Goal: Task Accomplishment & Management: Manage account settings

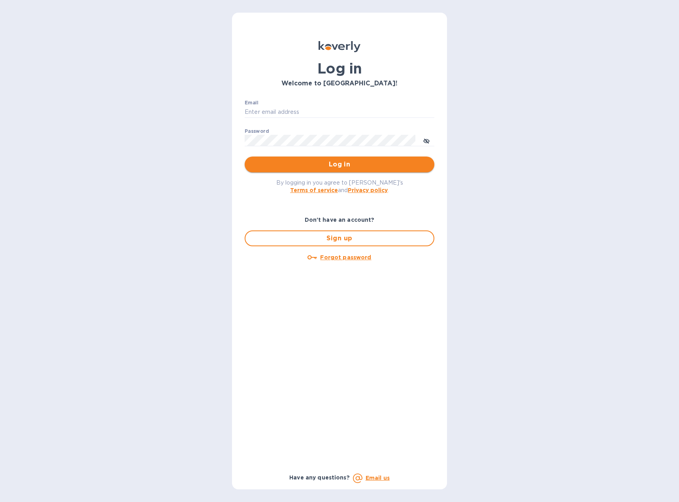
type input "[EMAIL_ADDRESS][DOMAIN_NAME]"
click at [346, 168] on span "Log in" at bounding box center [339, 164] width 177 height 9
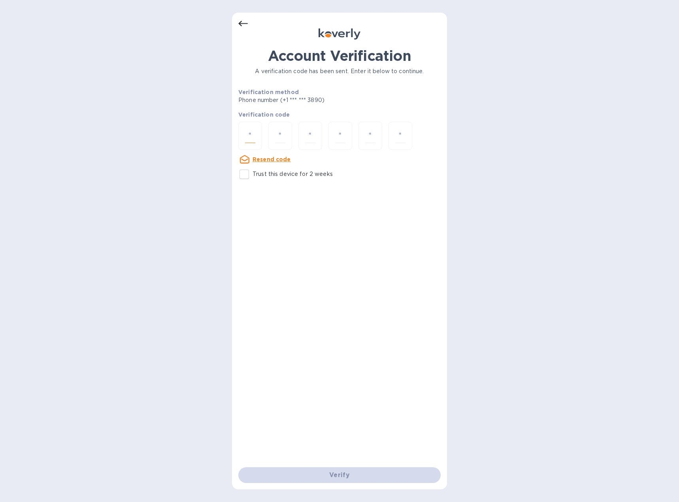
click at [251, 141] on input "number" at bounding box center [250, 135] width 10 height 15
type input "5"
type input "7"
type input "8"
type input "5"
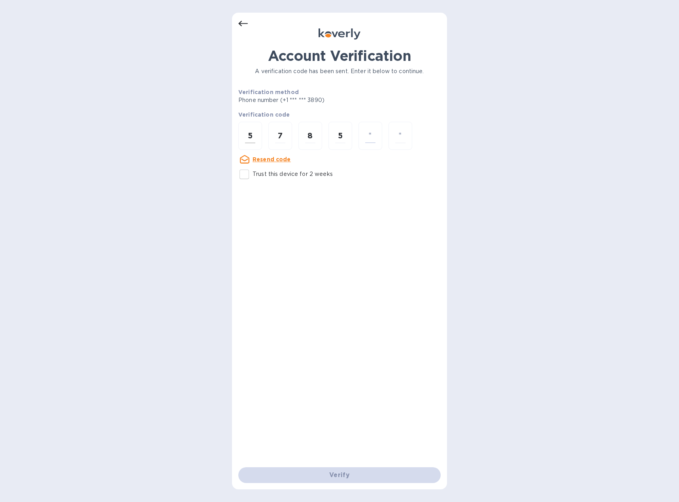
type input "1"
type input "5"
click at [365, 478] on div "Verify" at bounding box center [339, 475] width 209 height 22
click at [255, 136] on input "number" at bounding box center [250, 135] width 10 height 15
type input "6"
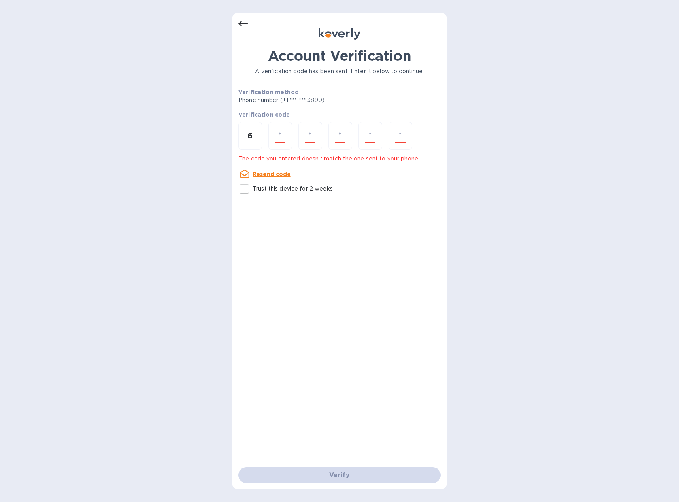
type input "7"
type input "8"
type input "5"
type input "1"
type input "5"
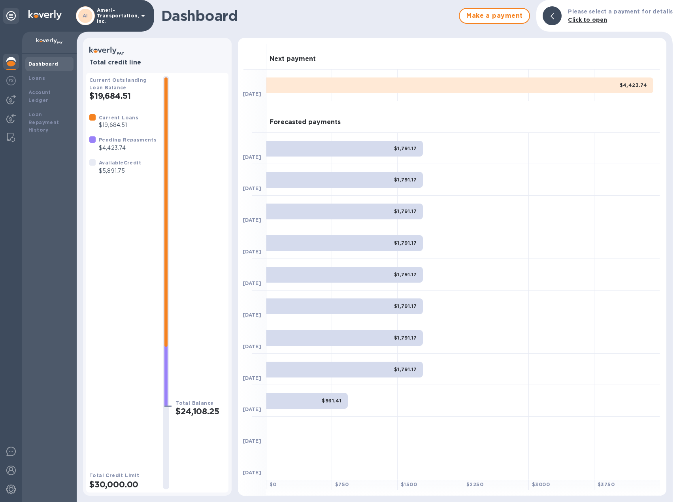
click at [589, 202] on div at bounding box center [562, 212] width 66 height 32
click at [8, 95] on img at bounding box center [10, 99] width 9 height 9
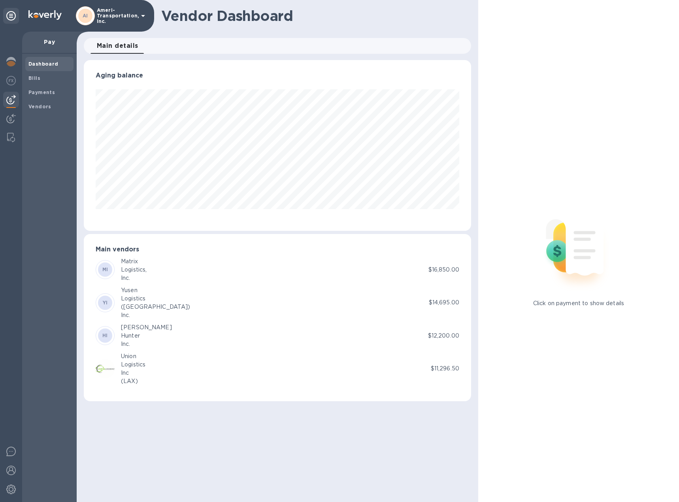
scroll to position [171, 387]
click at [34, 76] on b "Bills" at bounding box center [34, 78] width 12 height 6
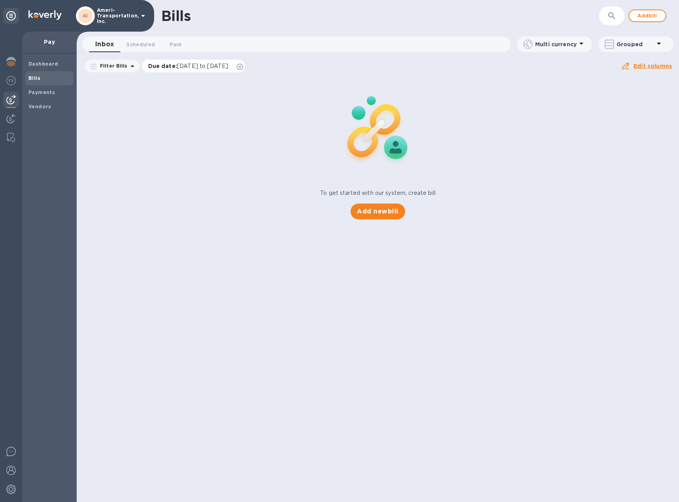
click at [243, 64] on icon at bounding box center [240, 67] width 6 height 6
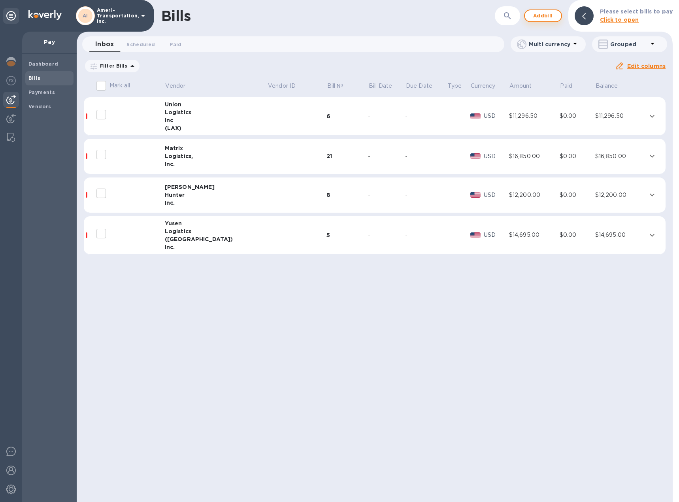
click at [539, 15] on span "Add bill" at bounding box center [543, 15] width 24 height 9
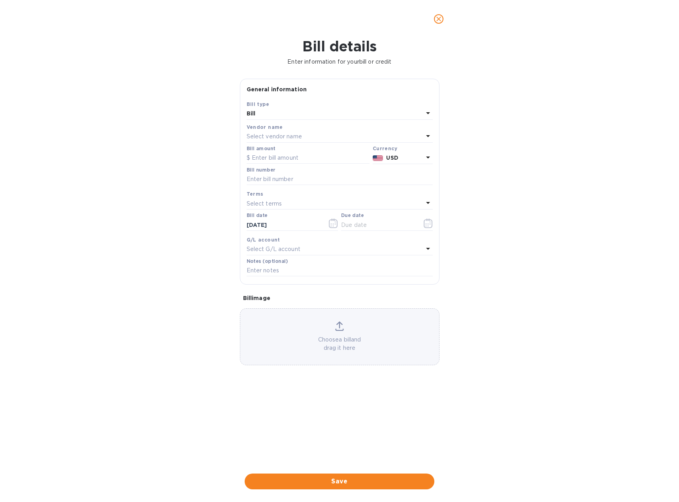
click at [339, 129] on div "Vendor name" at bounding box center [340, 127] width 186 height 8
click at [429, 134] on icon at bounding box center [427, 135] width 9 height 9
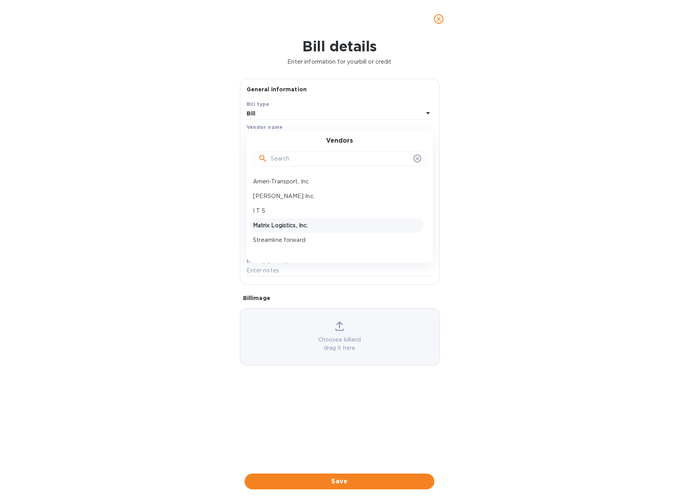
click at [290, 223] on p "Matrix Logistics, Inc." at bounding box center [336, 225] width 167 height 8
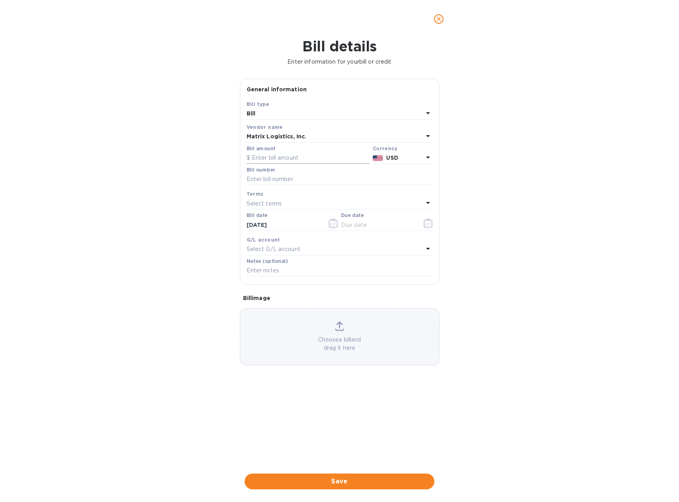
click at [309, 159] on input "text" at bounding box center [308, 158] width 123 height 12
type input "5,600.00"
click at [309, 177] on input "text" at bounding box center [340, 180] width 186 height 12
type input "[DATE] ach"
click at [295, 205] on div "Select terms" at bounding box center [335, 203] width 177 height 11
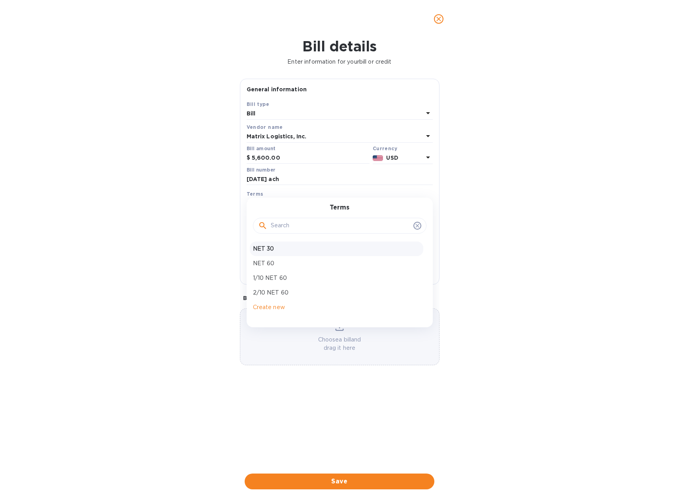
click at [281, 251] on p "NET 30" at bounding box center [336, 249] width 167 height 8
type input "[DATE]"
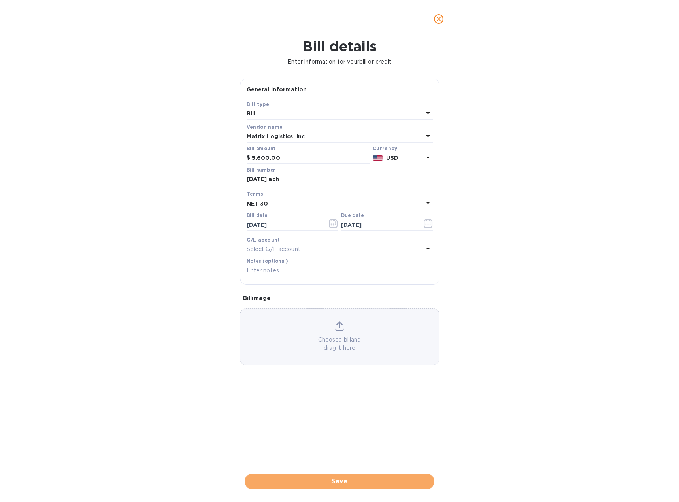
click at [344, 482] on span "Save" at bounding box center [339, 481] width 177 height 9
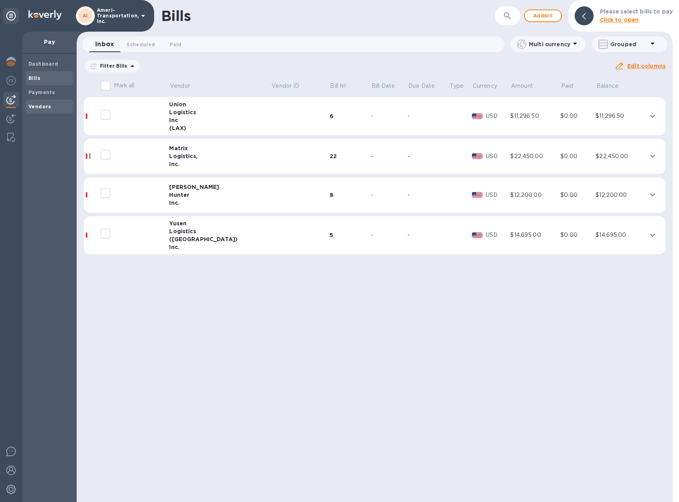
click at [46, 105] on b "Vendors" at bounding box center [39, 107] width 23 height 6
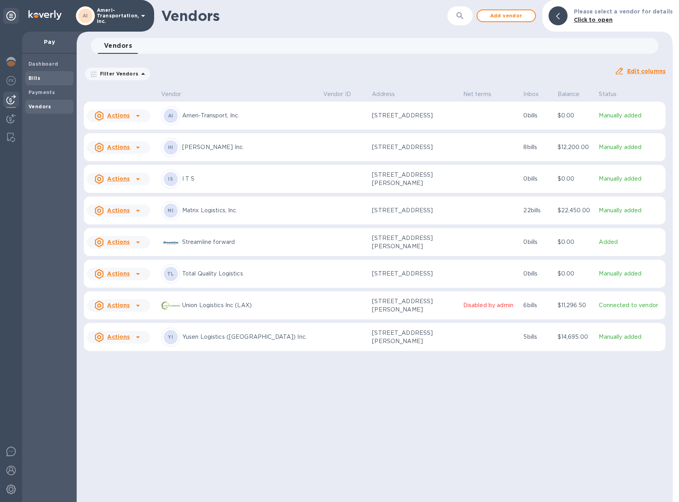
click at [38, 75] on b "Bills" at bounding box center [34, 78] width 12 height 6
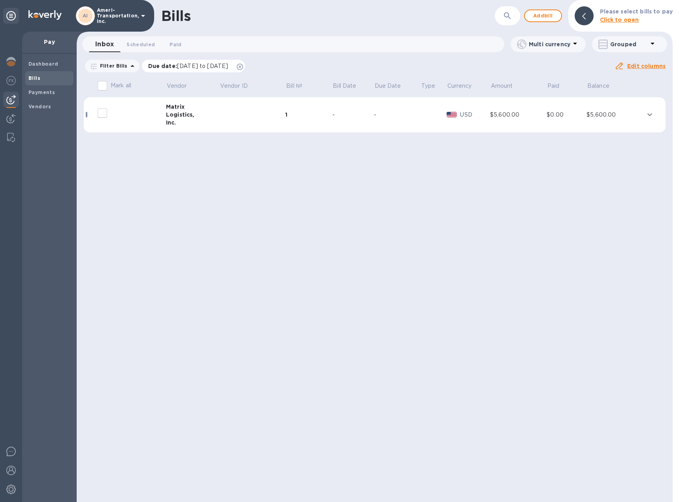
click at [243, 67] on icon at bounding box center [240, 67] width 6 height 6
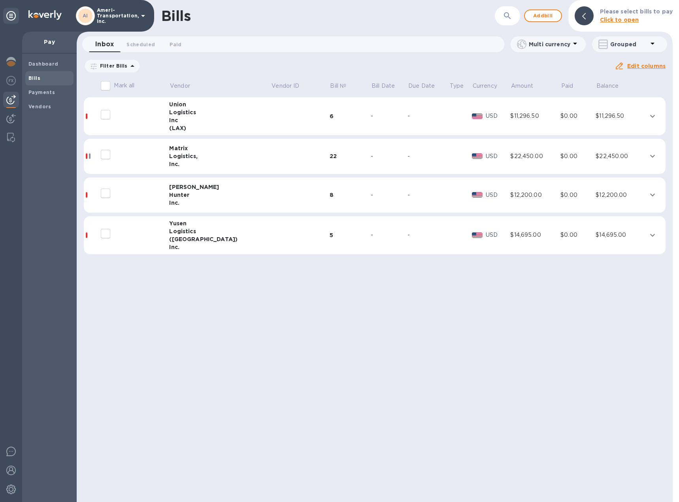
click at [205, 155] on div "Logistics," at bounding box center [220, 156] width 102 height 8
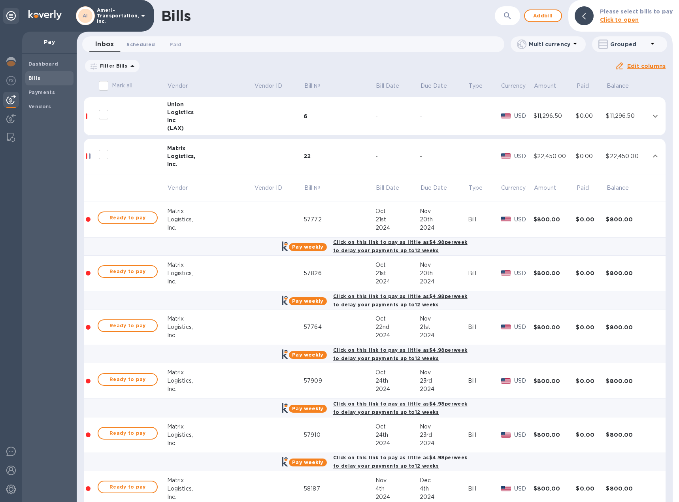
click at [140, 41] on span "Scheduled 0" at bounding box center [141, 44] width 28 height 8
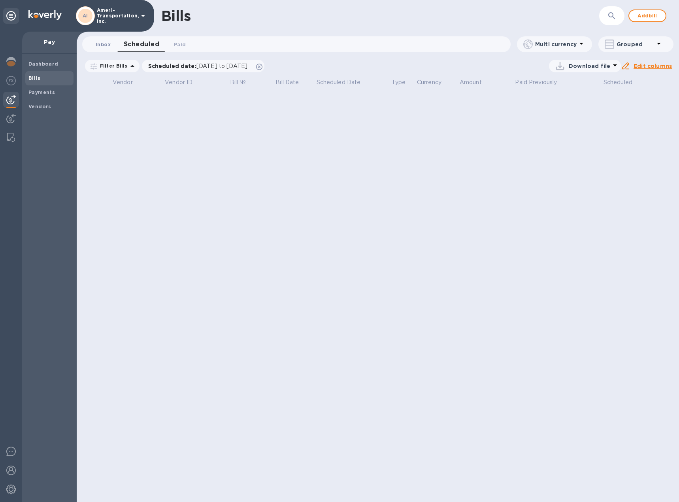
click at [108, 43] on span "Inbox 0" at bounding box center [103, 44] width 15 height 8
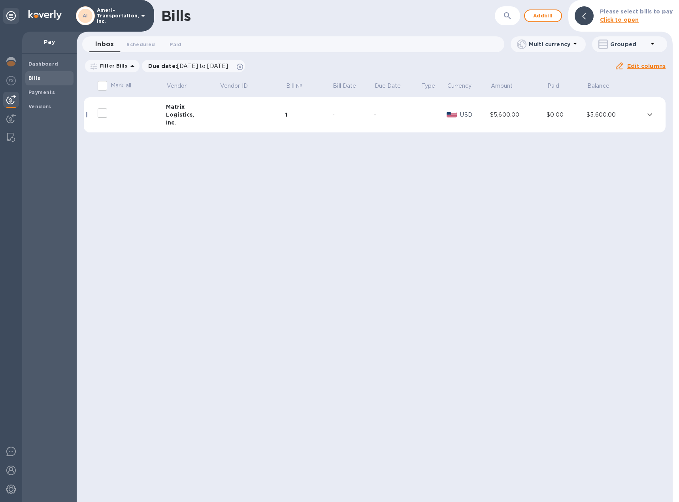
click at [104, 113] on input "decorative checkbox" at bounding box center [102, 113] width 17 height 17
checkbox input "false"
click at [646, 113] on icon "expand row" at bounding box center [649, 114] width 9 height 9
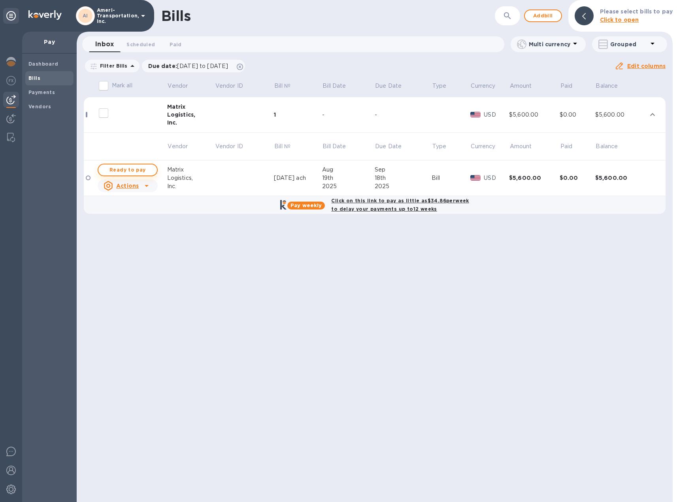
click at [144, 167] on span "Ready to pay" at bounding box center [128, 169] width 46 height 9
click at [420, 202] on b "Click on this link to pay as little as $34.86 per week to delay your payments u…" at bounding box center [400, 205] width 138 height 14
checkbox input "true"
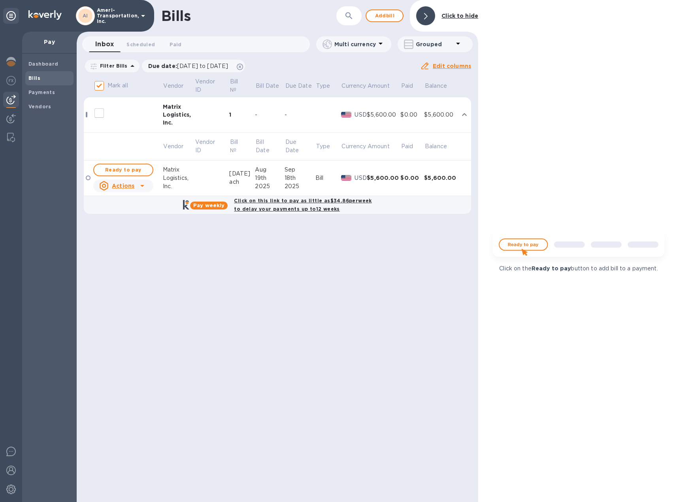
checkbox input "true"
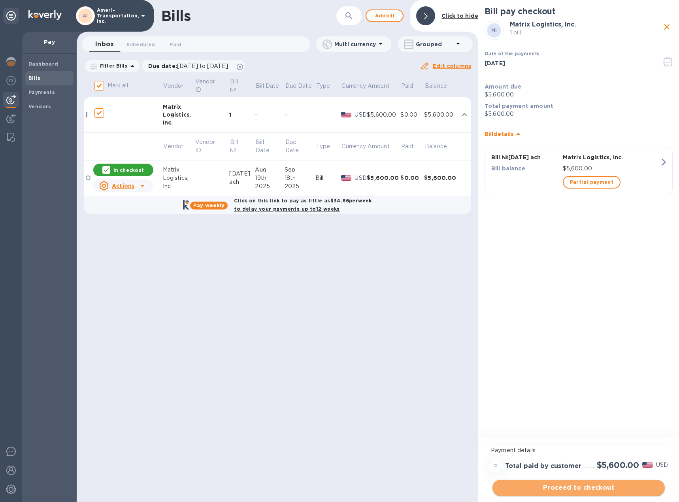
click at [593, 487] on span "Proceed to checkout" at bounding box center [579, 487] width 160 height 9
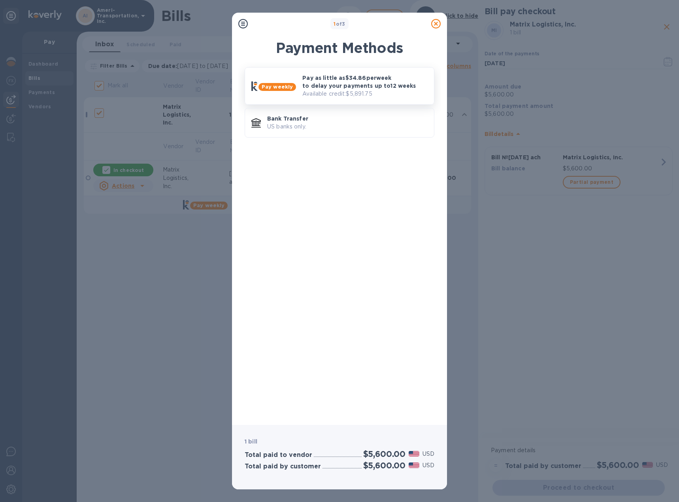
click at [356, 81] on p "Pay as little as $34.86 per week to delay your payments up to 12 weeks" at bounding box center [364, 82] width 125 height 16
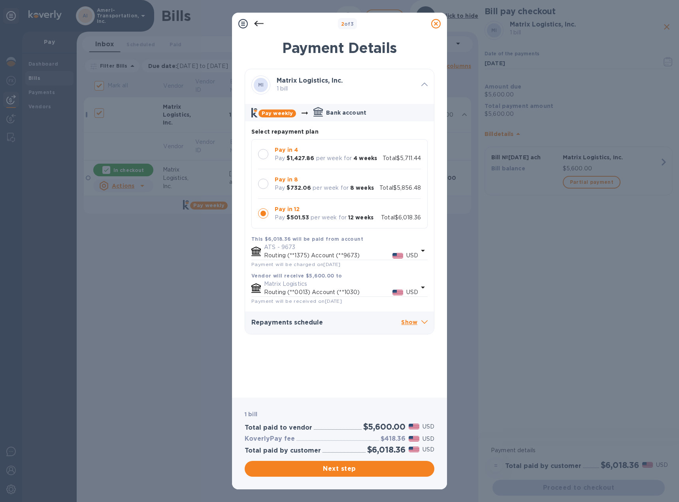
click at [265, 153] on div at bounding box center [263, 154] width 10 height 10
click at [268, 211] on div at bounding box center [263, 213] width 10 height 10
click at [359, 466] on span "Next step" at bounding box center [339, 468] width 177 height 9
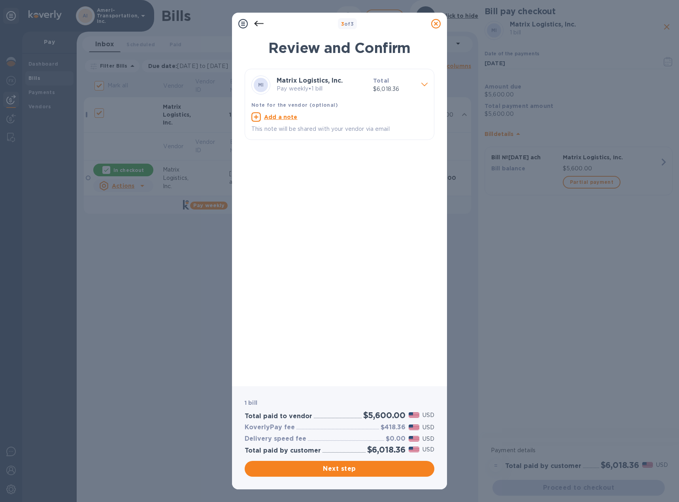
click at [290, 115] on u "Add a note" at bounding box center [281, 117] width 34 height 6
click at [290, 116] on textarea at bounding box center [333, 118] width 164 height 7
type textarea "P"
click at [344, 119] on textarea at bounding box center [333, 118] width 164 height 7
type textarea "Please apply to ATS Ship Now Account"
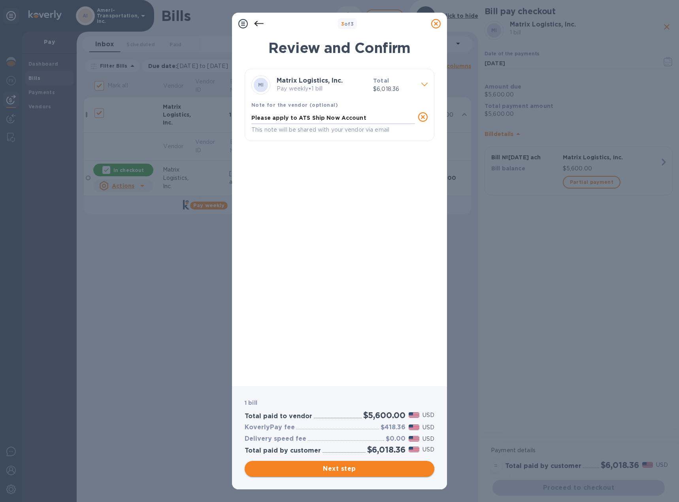
click at [334, 469] on span "Next step" at bounding box center [339, 468] width 177 height 9
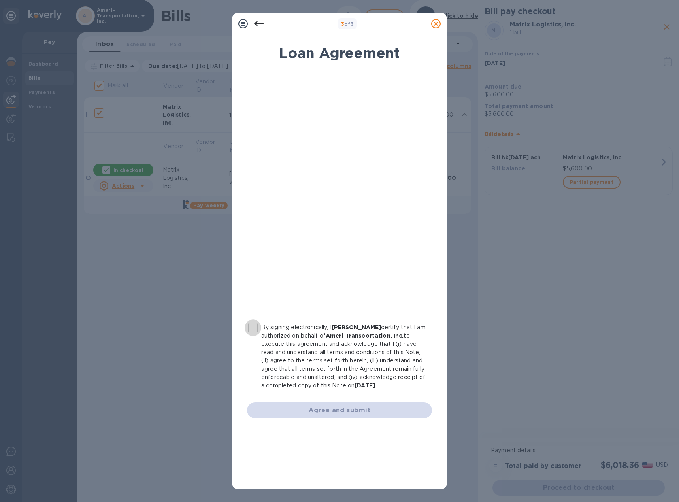
click at [257, 328] on input "By signing electronically, I [PERSON_NAME] certify that I am authorized on beha…" at bounding box center [253, 327] width 17 height 17
checkbox input "true"
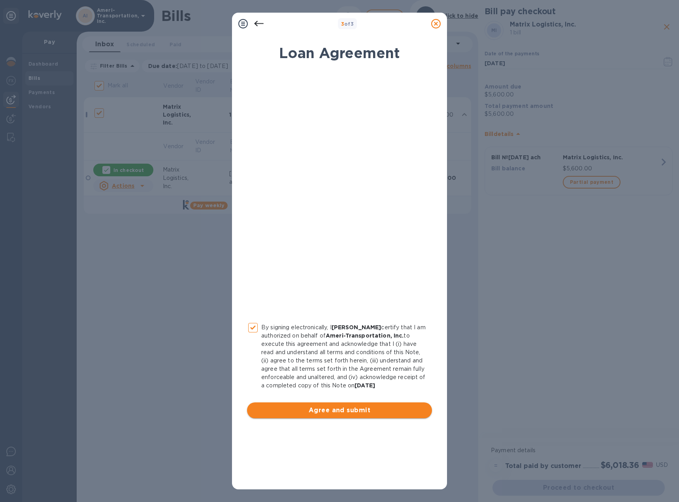
click at [342, 413] on span "Agree and submit" at bounding box center [339, 410] width 172 height 9
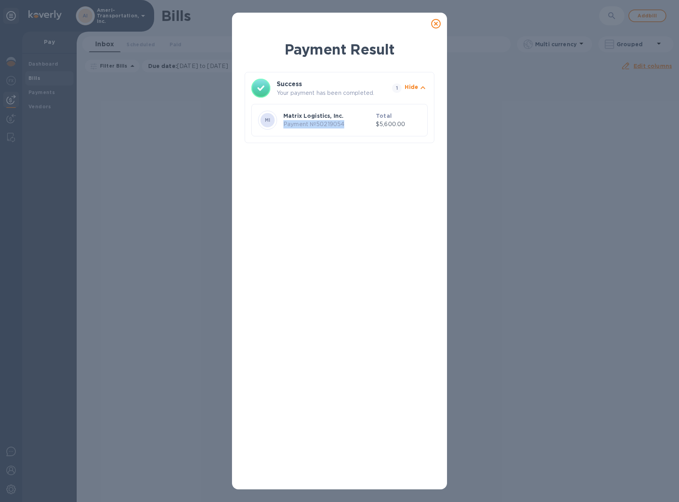
drag, startPoint x: 349, startPoint y: 126, endPoint x: 281, endPoint y: 123, distance: 68.1
click at [281, 123] on div "MI Matrix Logistics, Inc. Payment № 50219054 Total $5,600.00" at bounding box center [340, 120] width 166 height 22
copy p "Payment № 50219054"
click at [434, 25] on icon at bounding box center [435, 23] width 9 height 9
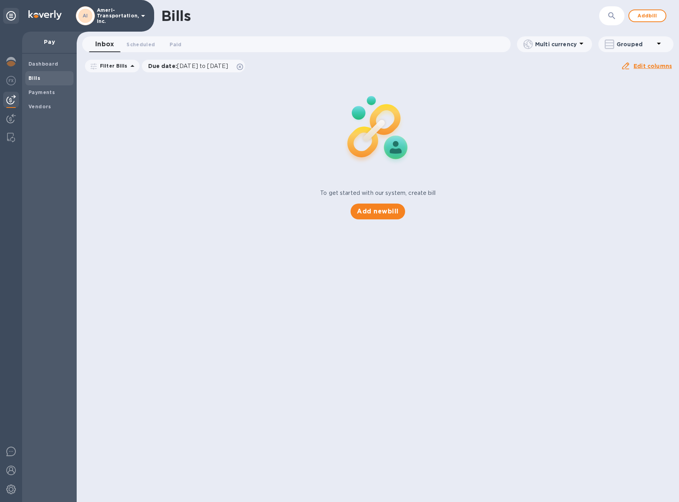
drag, startPoint x: 592, startPoint y: 178, endPoint x: 606, endPoint y: 166, distance: 18.5
click at [593, 177] on div "To get started with our system, create bill Add new bill" at bounding box center [378, 148] width 609 height 149
click at [34, 74] on div "Bills" at bounding box center [49, 78] width 48 height 14
drag, startPoint x: 544, startPoint y: 125, endPoint x: 576, endPoint y: 75, distance: 59.9
click at [545, 121] on div "To get started with our system, create bill Add new bill" at bounding box center [378, 148] width 609 height 149
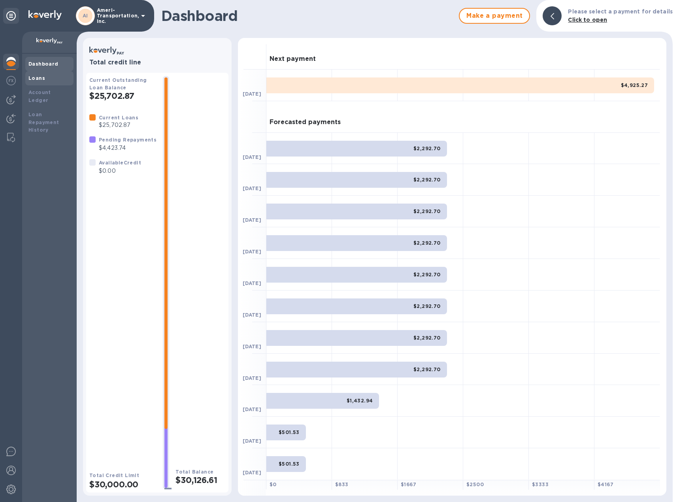
click at [45, 75] on div "Loans" at bounding box center [49, 78] width 42 height 8
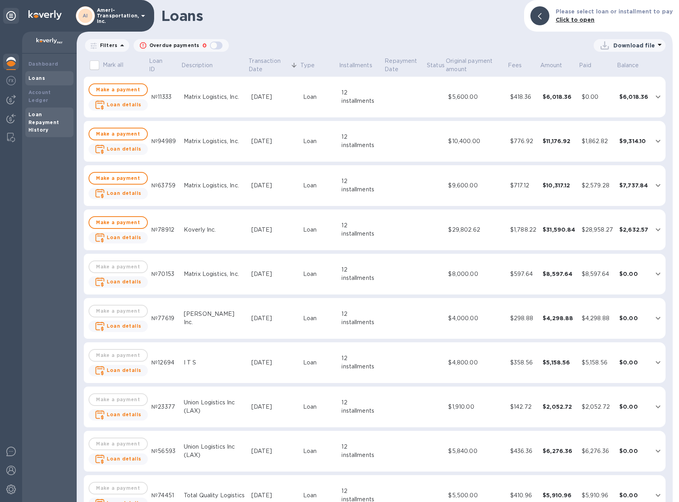
click at [48, 111] on div "Loan Repayment History" at bounding box center [49, 123] width 42 height 24
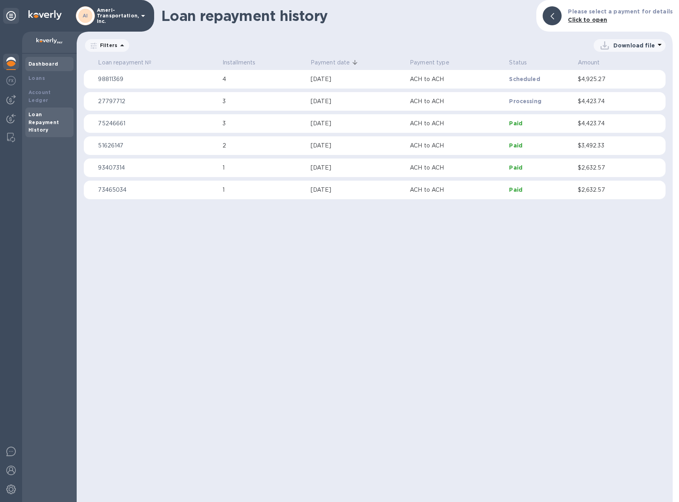
click at [32, 61] on b "Dashboard" at bounding box center [43, 64] width 30 height 6
